Goal: Book appointment/travel/reservation

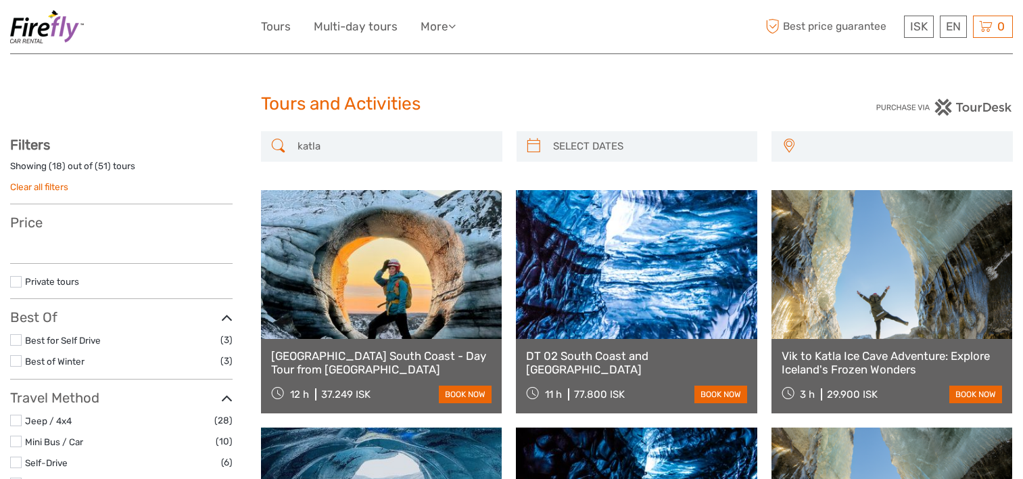
select select
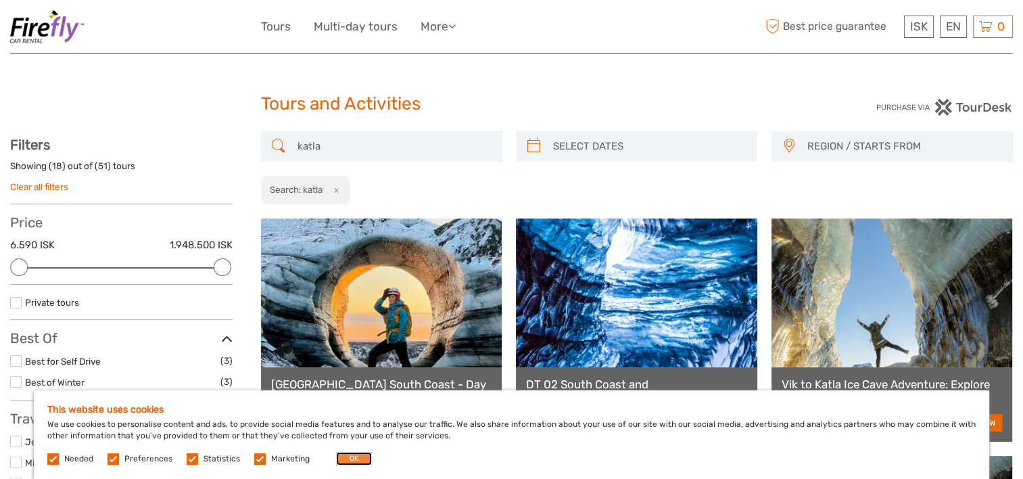
click at [351, 454] on button "OK" at bounding box center [354, 459] width 36 height 14
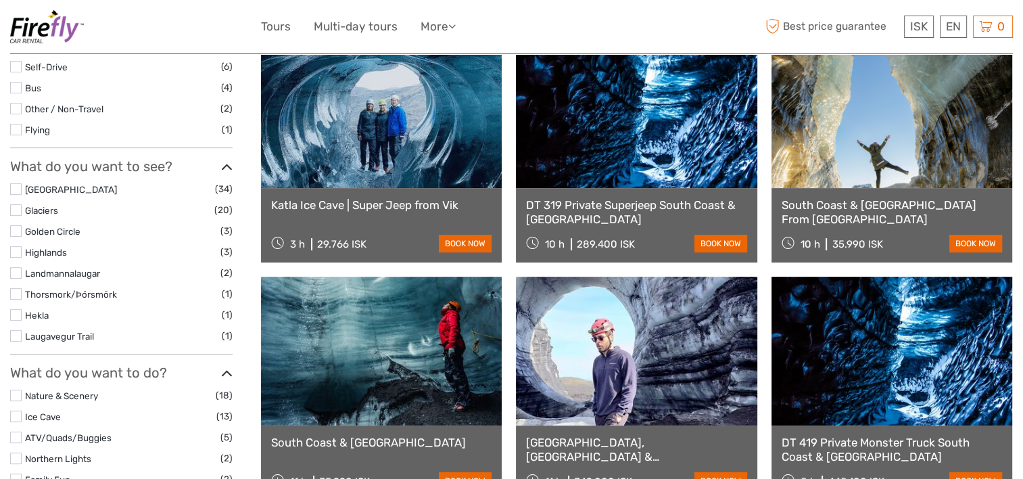
scroll to position [443, 0]
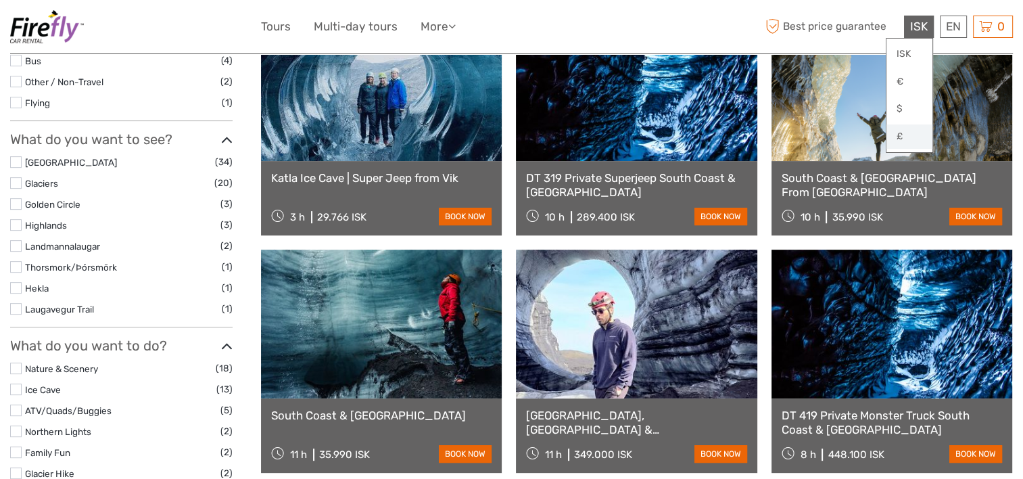
click at [907, 133] on link "£" at bounding box center [909, 136] width 46 height 24
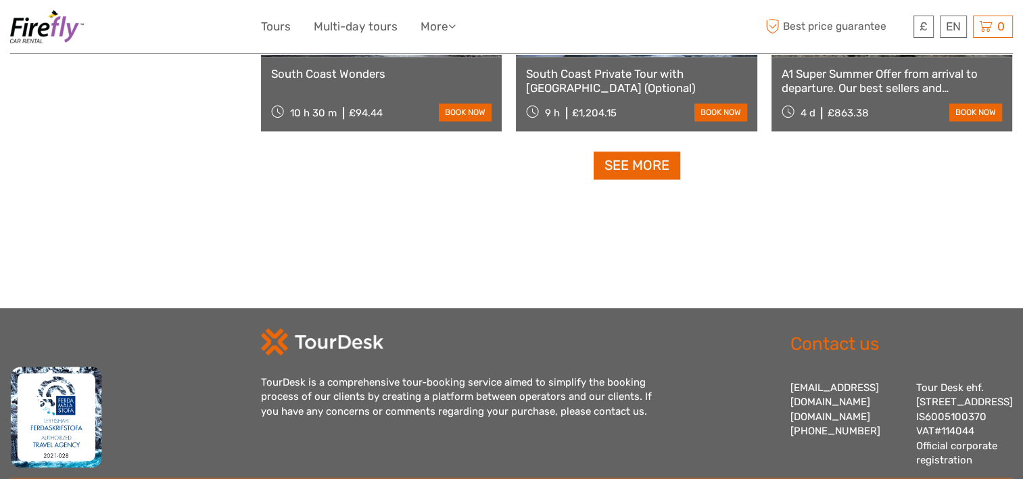
scroll to position [1501, 0]
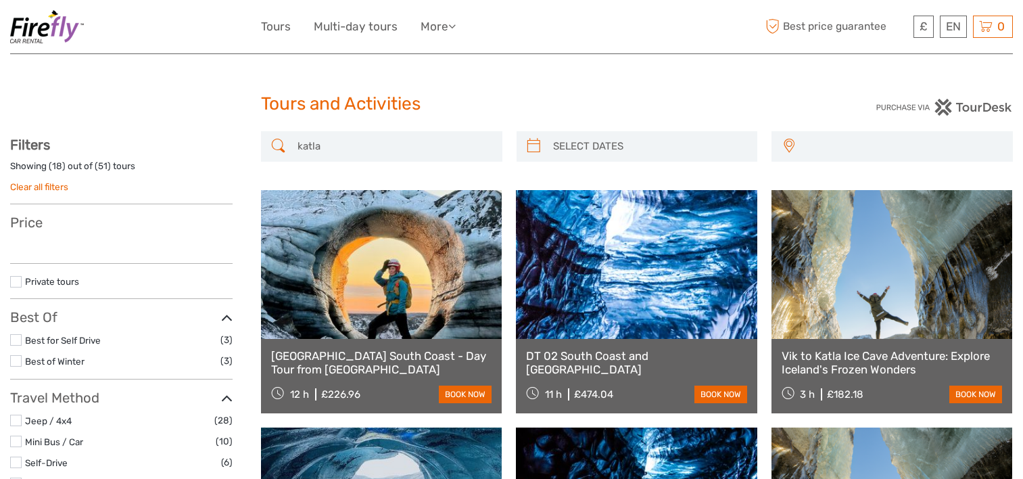
select select
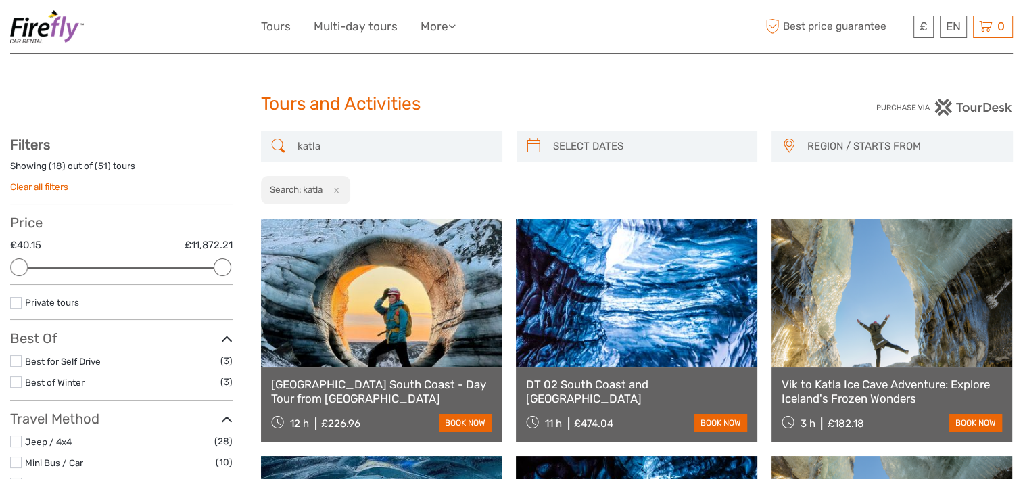
click at [458, 139] on input "katla" at bounding box center [393, 147] width 203 height 24
click at [878, 153] on span "REGION / STARTS FROM" at bounding box center [903, 146] width 205 height 22
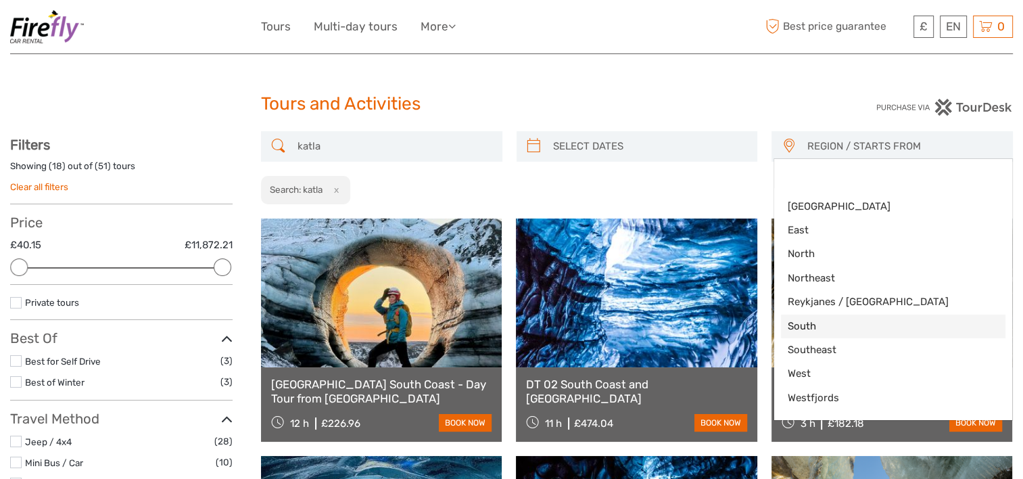
click at [806, 325] on span "South" at bounding box center [882, 326] width 188 height 14
select select "South"
